Goal: Information Seeking & Learning: Check status

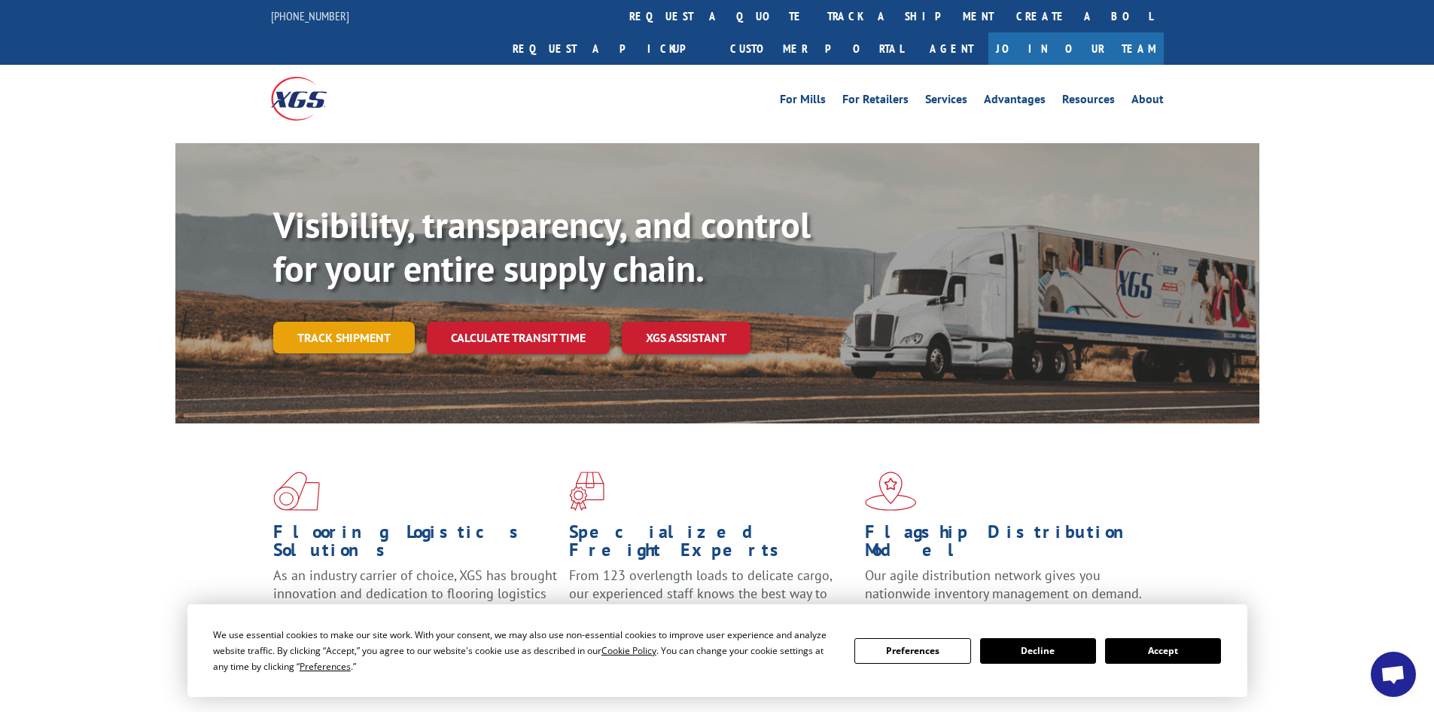
click at [358, 322] on link "Track shipment" at bounding box center [344, 338] width 142 height 32
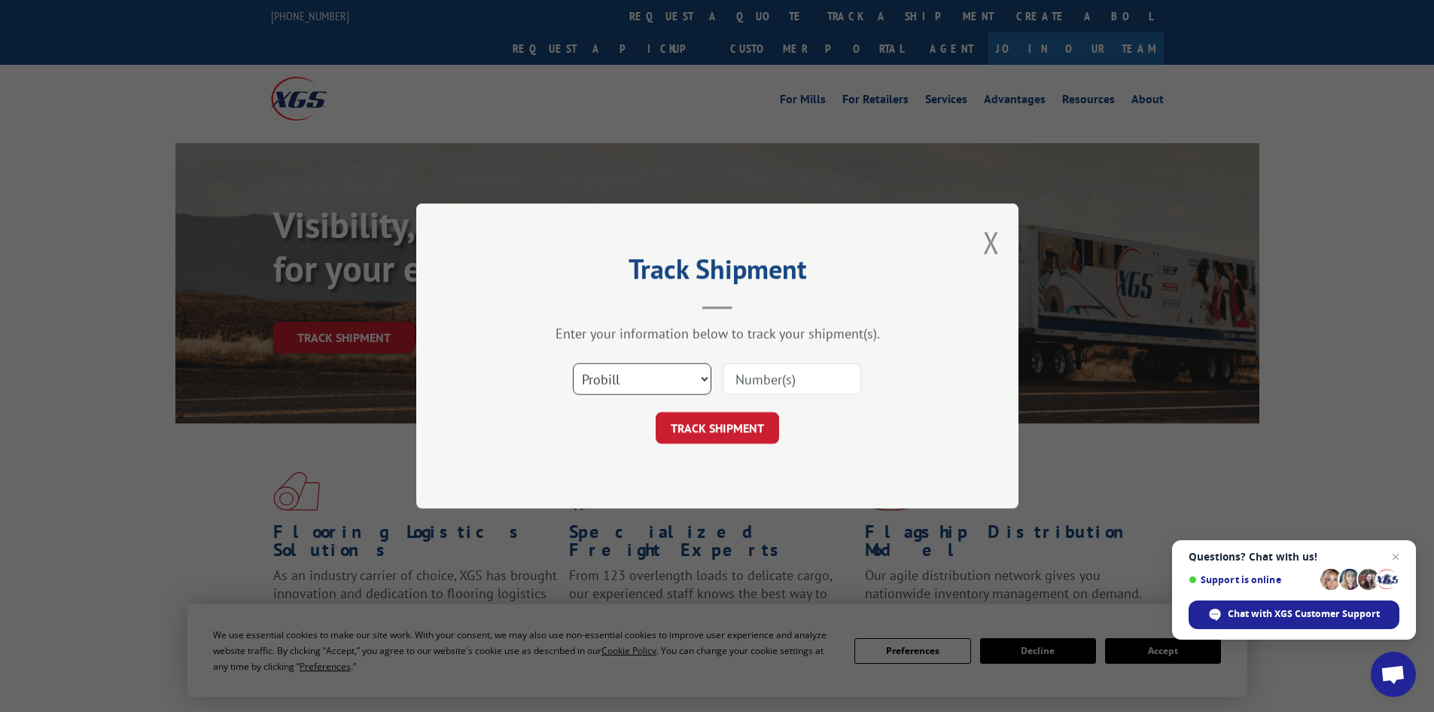
click at [649, 383] on select "Select category... Probill BOL PO" at bounding box center [642, 379] width 139 height 32
select select "bol"
click at [573, 363] on select "Select category... Probill BOL PO" at bounding box center [642, 379] width 139 height 32
click at [742, 376] on input at bounding box center [792, 379] width 139 height 32
paste input "5158111"
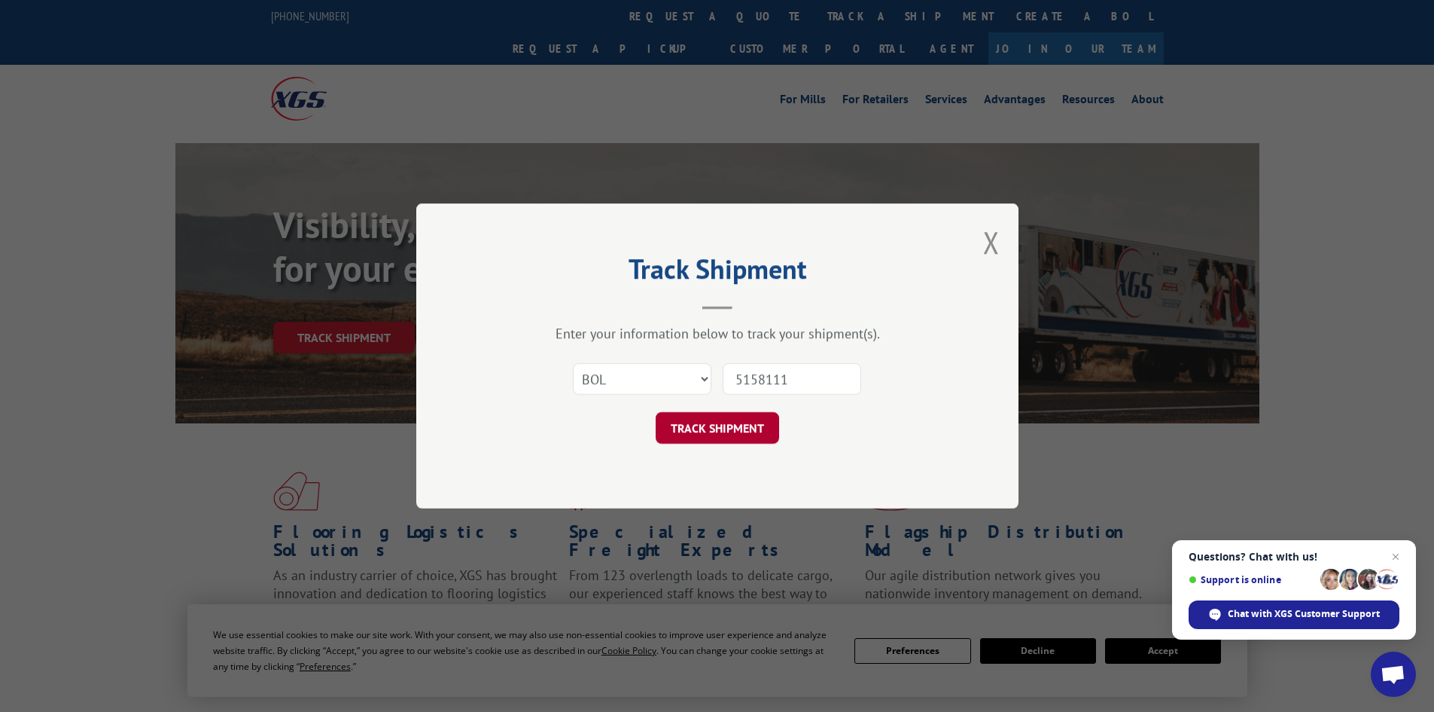
type input "5158111"
click at [727, 431] on button "TRACK SHIPMENT" at bounding box center [717, 428] width 123 height 32
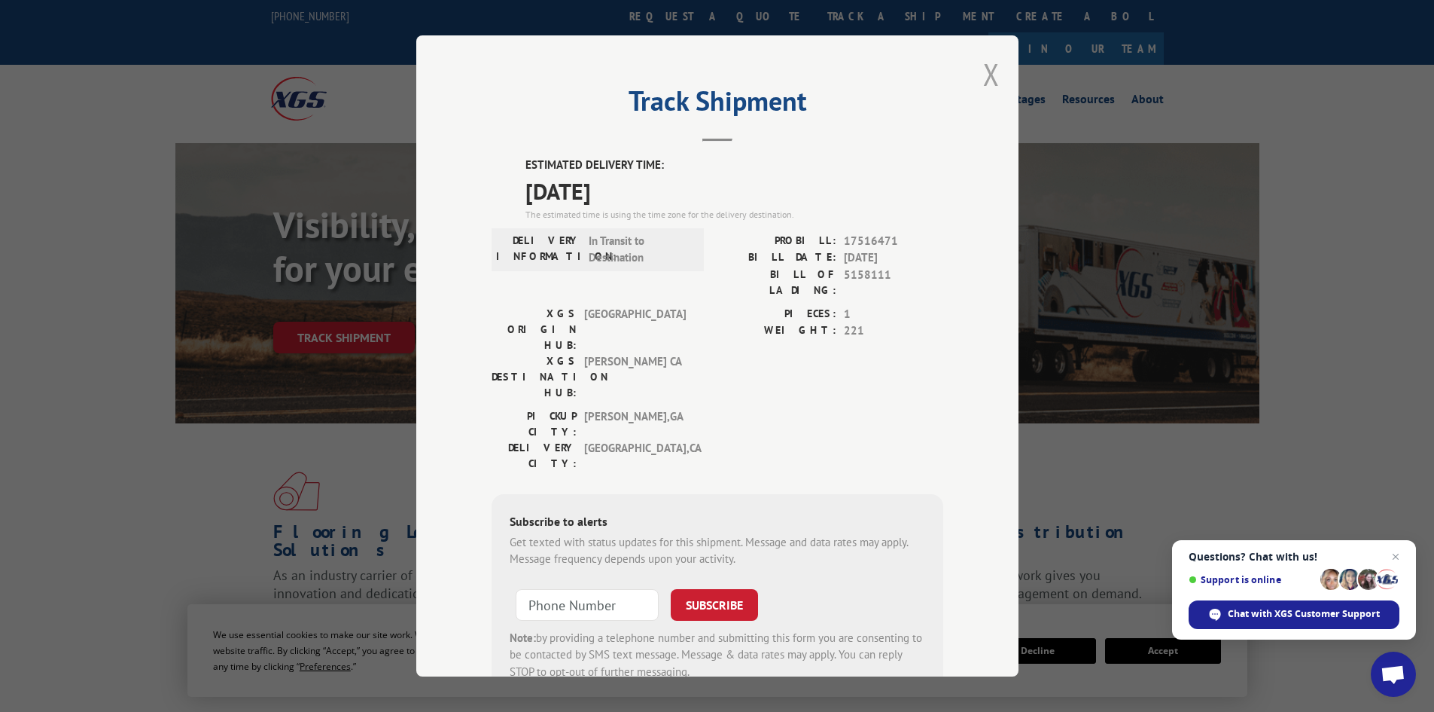
click at [983, 72] on button "Close modal" at bounding box center [991, 74] width 17 height 40
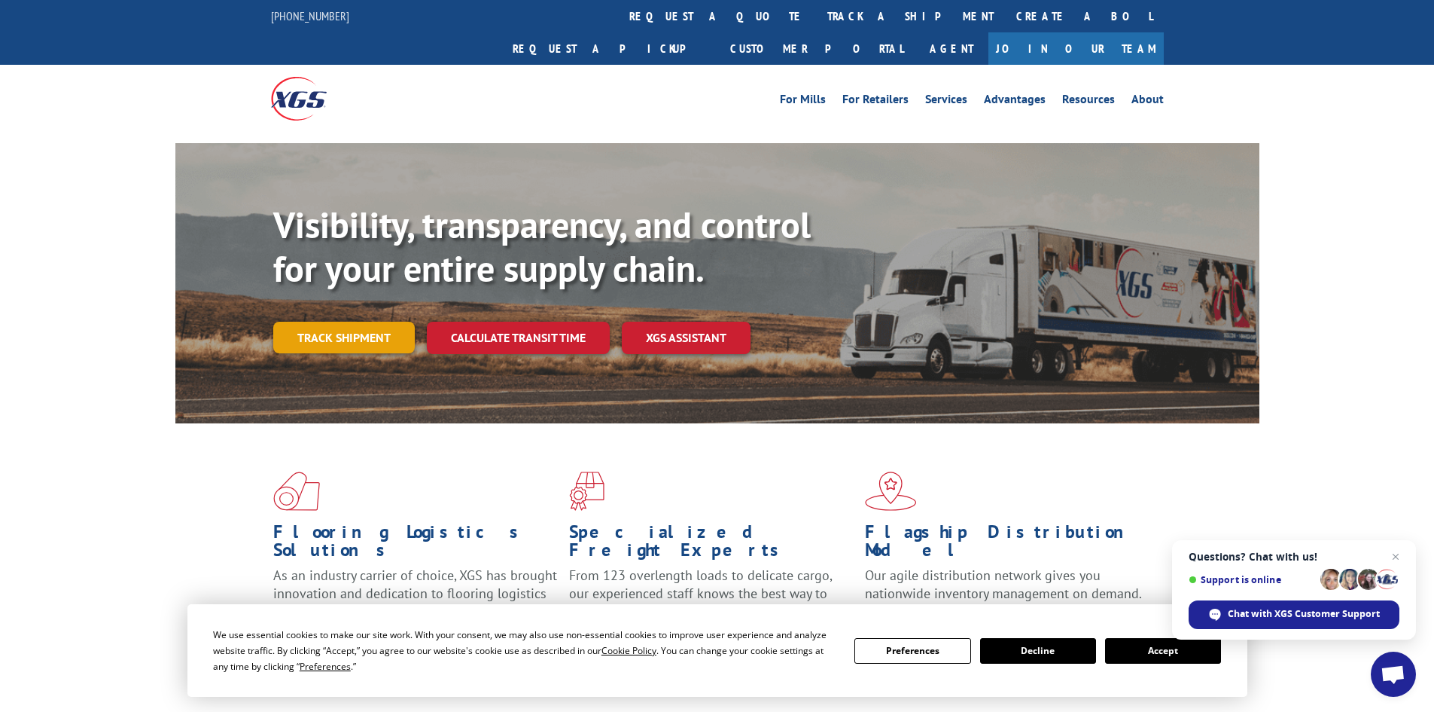
click at [348, 322] on link "Track shipment" at bounding box center [344, 338] width 142 height 32
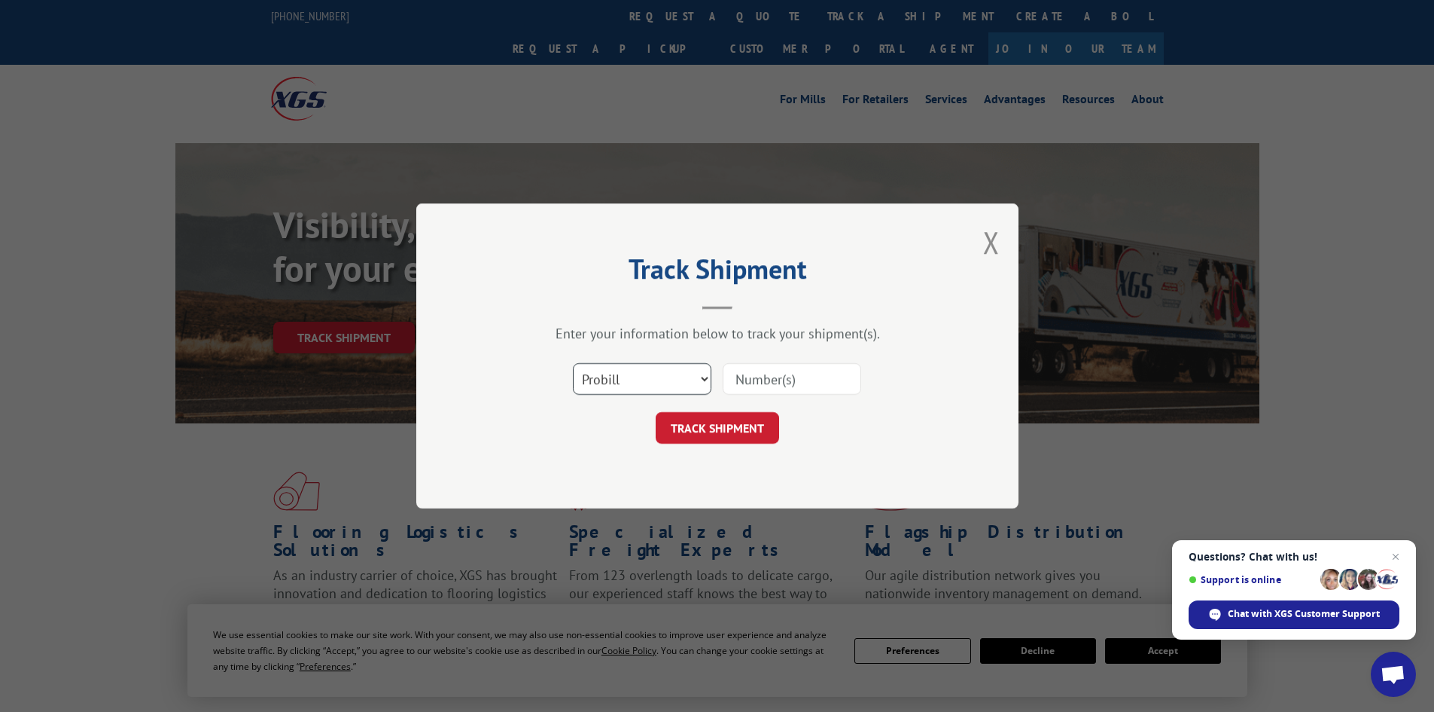
click at [651, 381] on select "Select category... Probill BOL PO" at bounding box center [642, 379] width 139 height 32
select select "bol"
click at [573, 363] on select "Select category... Probill BOL PO" at bounding box center [642, 379] width 139 height 32
click at [802, 380] on input at bounding box center [792, 379] width 139 height 32
paste input "5159820"
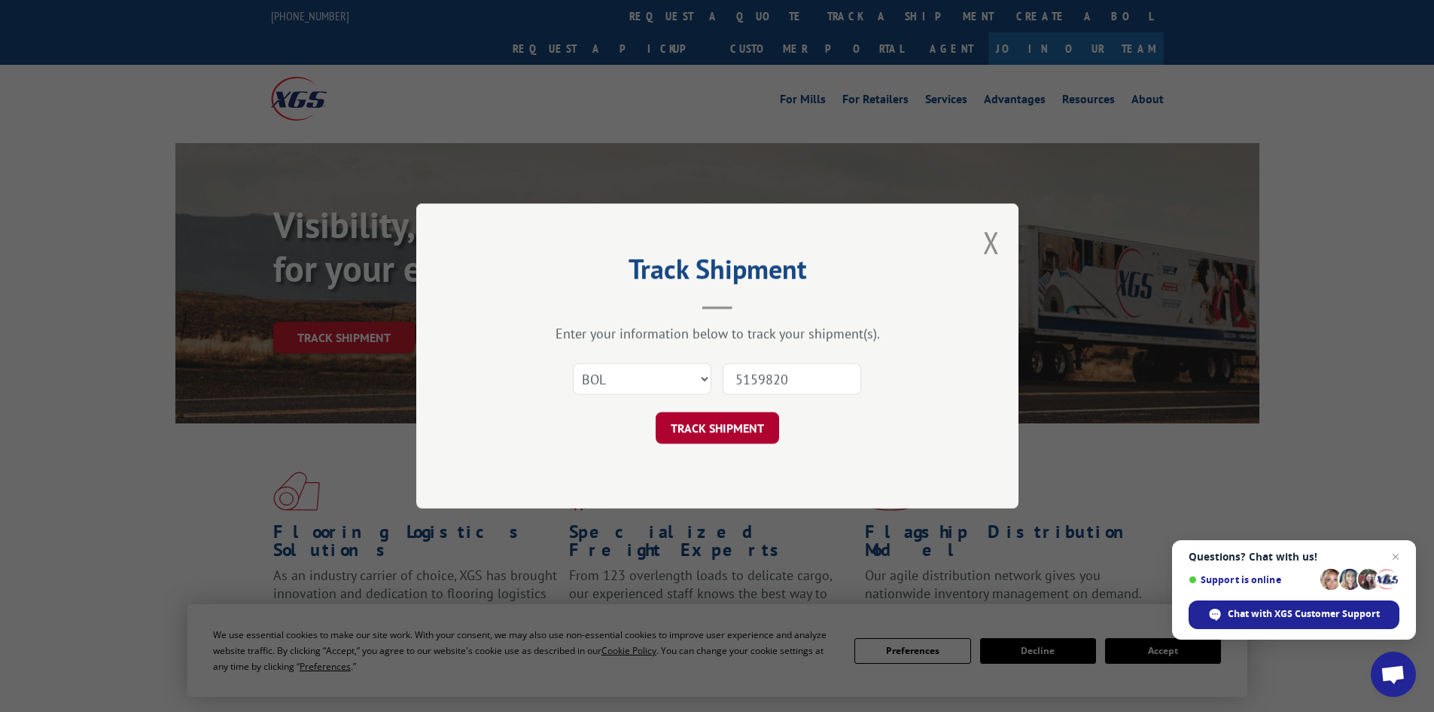
type input "5159820"
click at [729, 428] on button "TRACK SHIPMENT" at bounding box center [717, 428] width 123 height 32
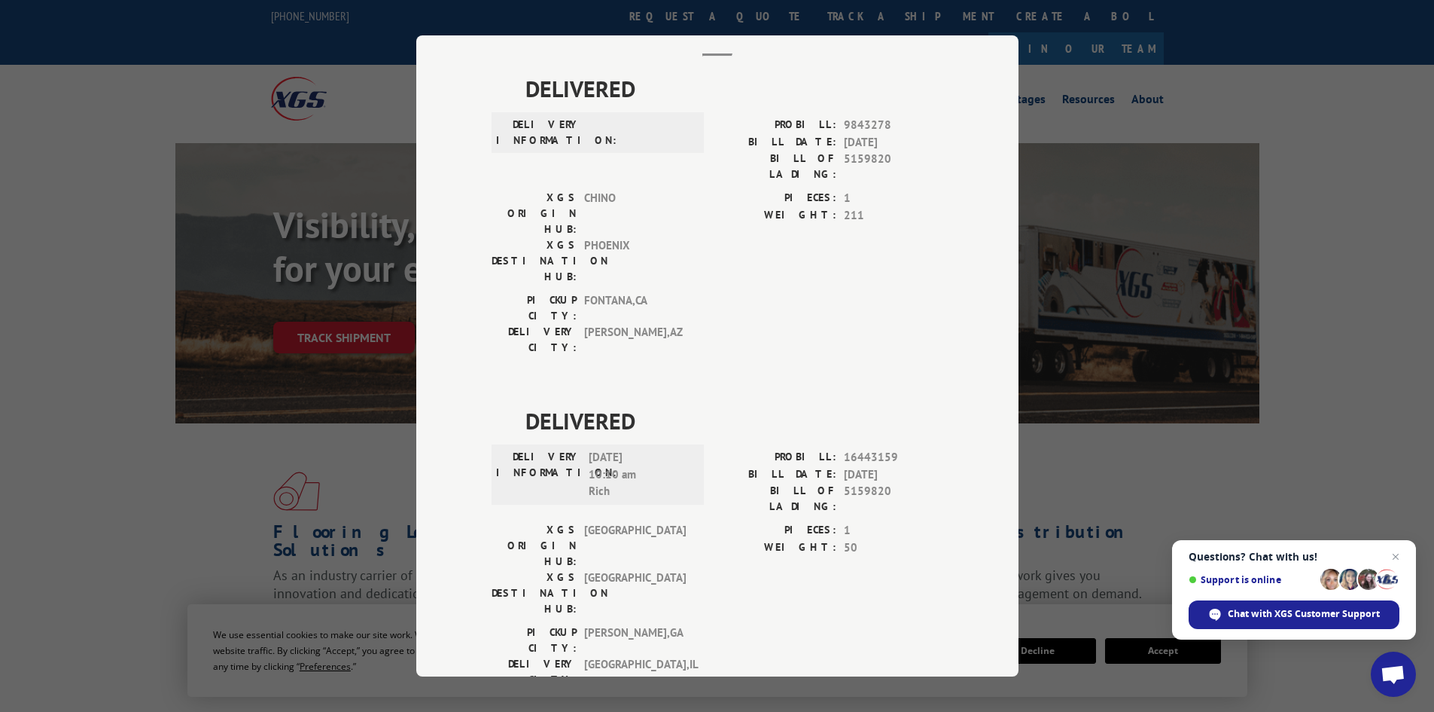
scroll to position [376, 0]
